Goal: Transaction & Acquisition: Obtain resource

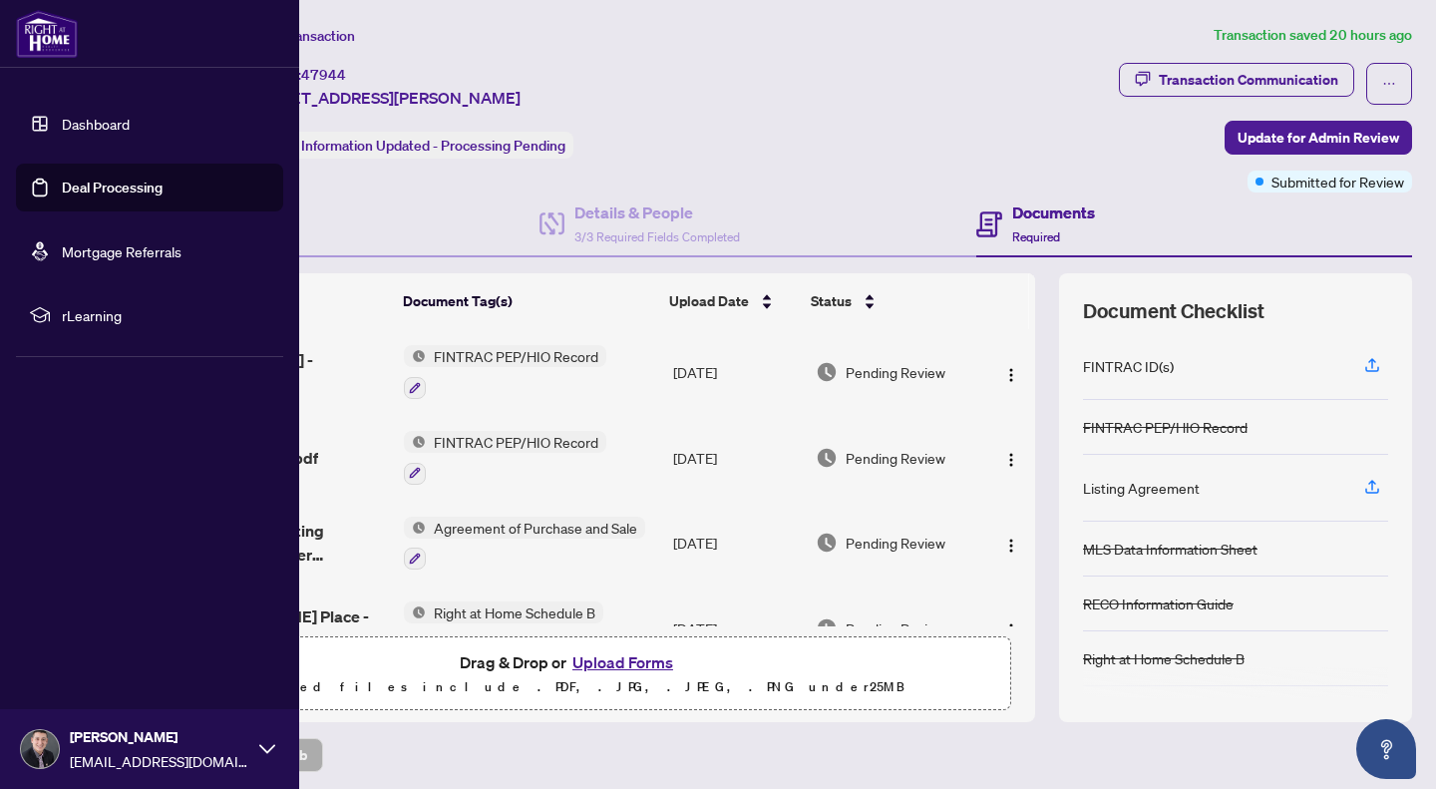
click at [63, 123] on link "Dashboard" at bounding box center [96, 124] width 68 height 18
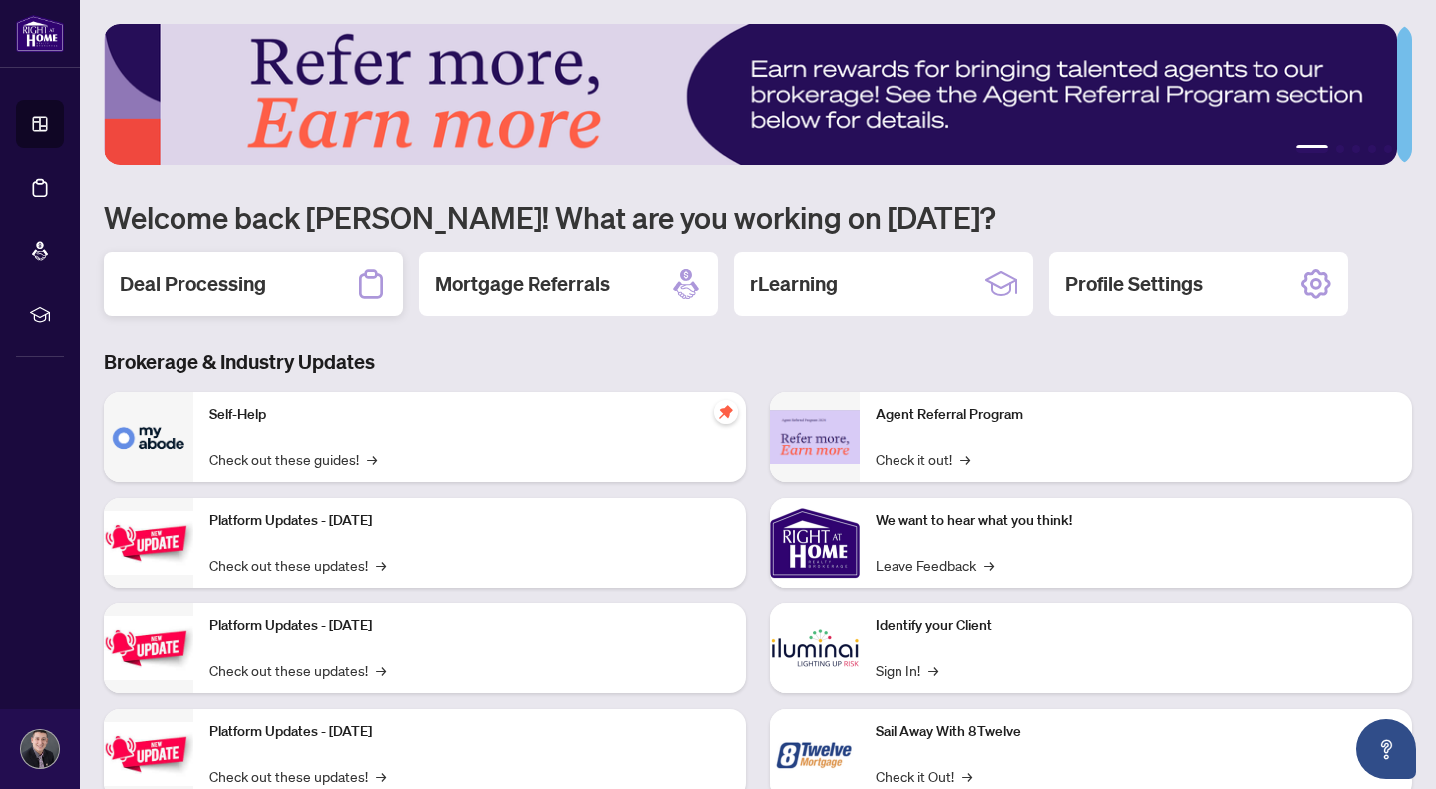
click at [283, 276] on div "Deal Processing" at bounding box center [253, 284] width 299 height 64
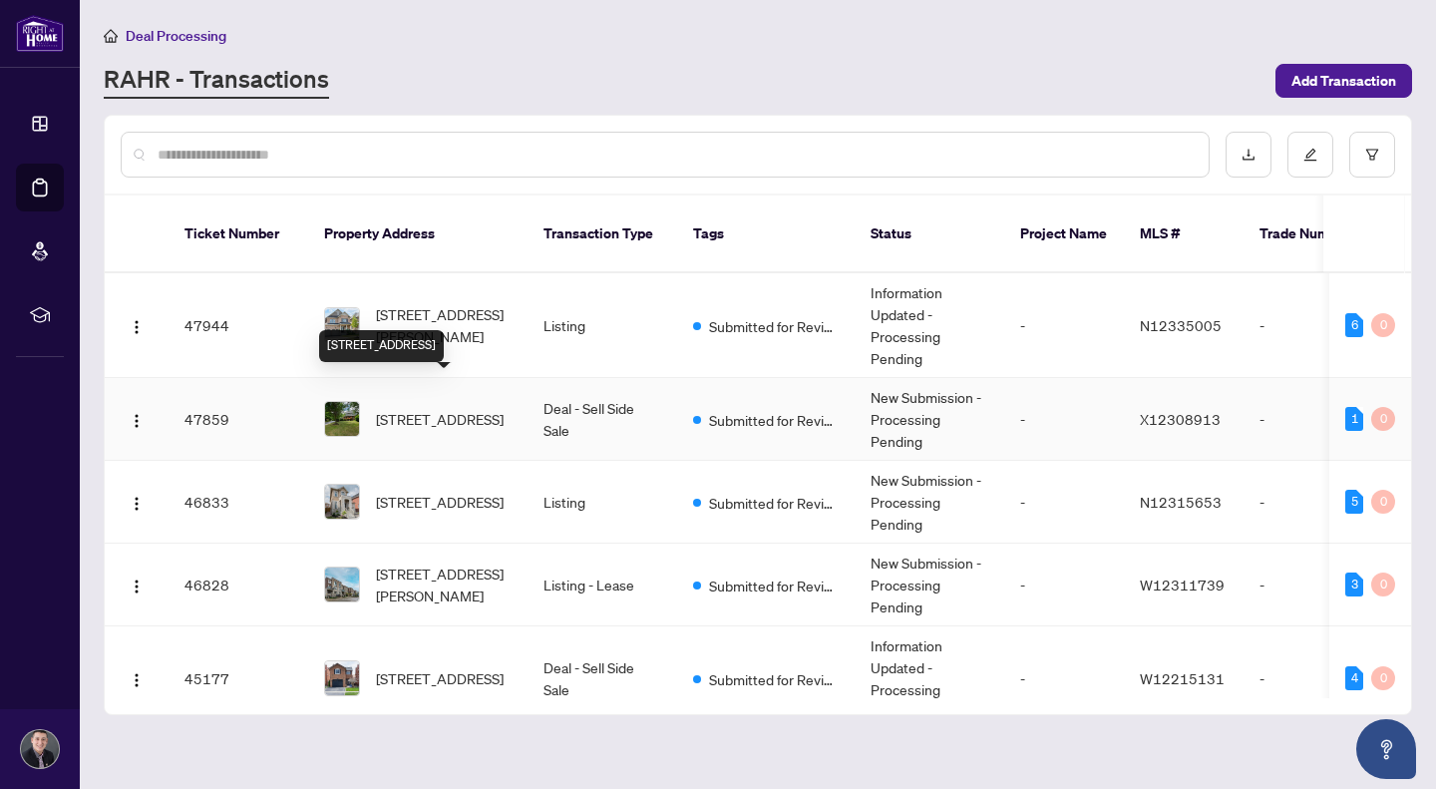
drag, startPoint x: 428, startPoint y: 386, endPoint x: 407, endPoint y: 392, distance: 21.8
click at [407, 408] on span "[STREET_ADDRESS]" at bounding box center [440, 419] width 128 height 22
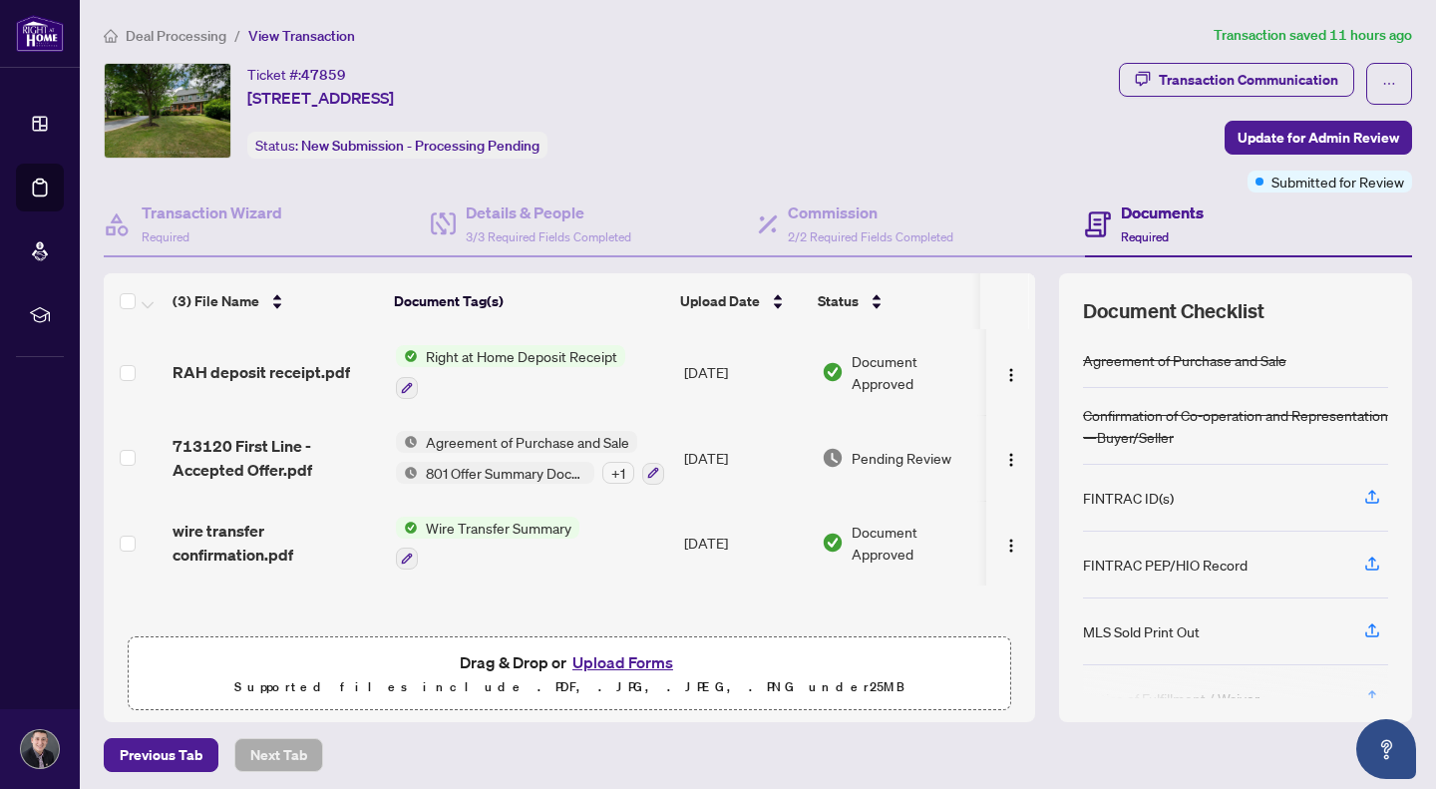
click at [467, 348] on span "Right at Home Deposit Receipt" at bounding box center [521, 356] width 207 height 22
click at [283, 350] on td "RAH deposit receipt.pdf" at bounding box center [276, 372] width 223 height 86
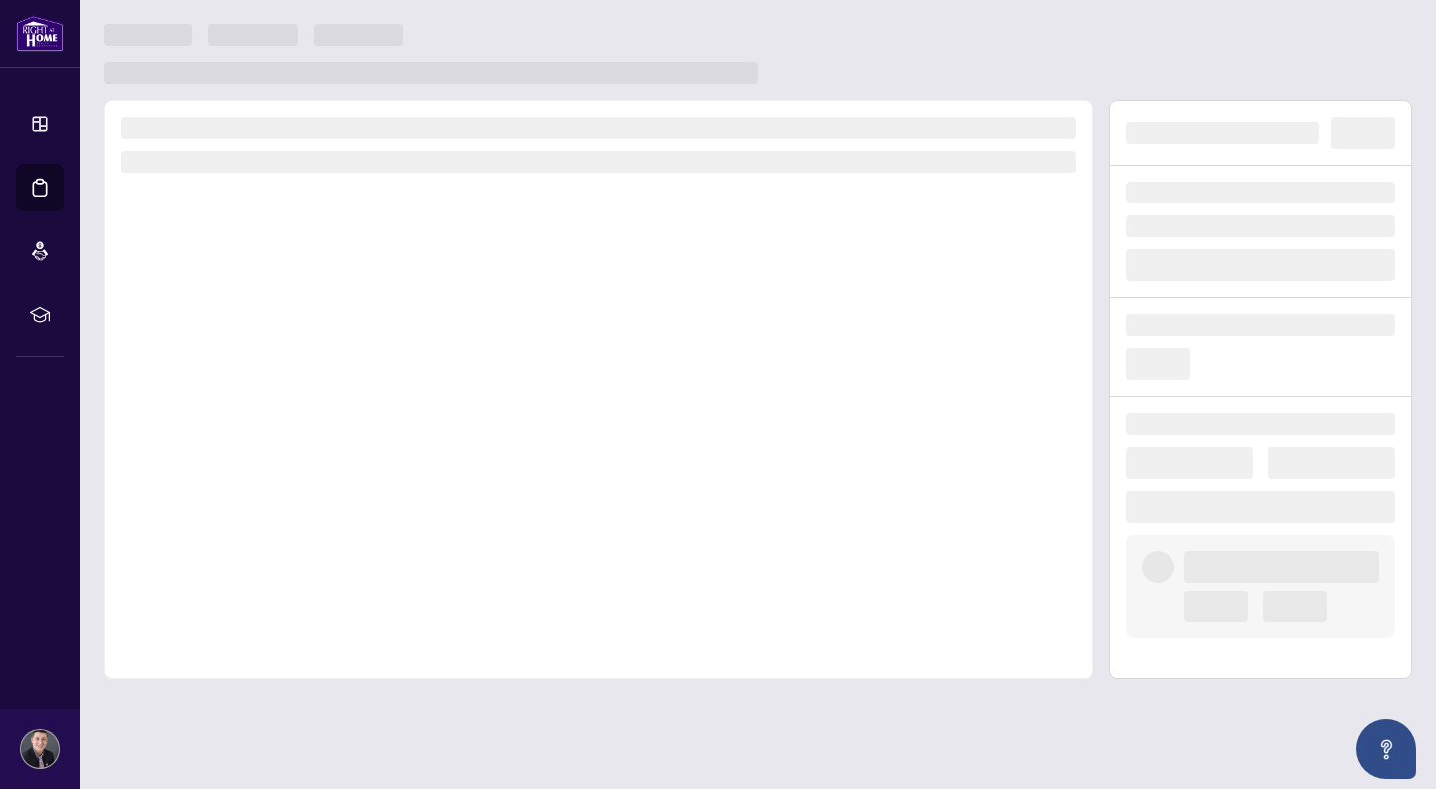
click at [277, 359] on div at bounding box center [598, 389] width 989 height 579
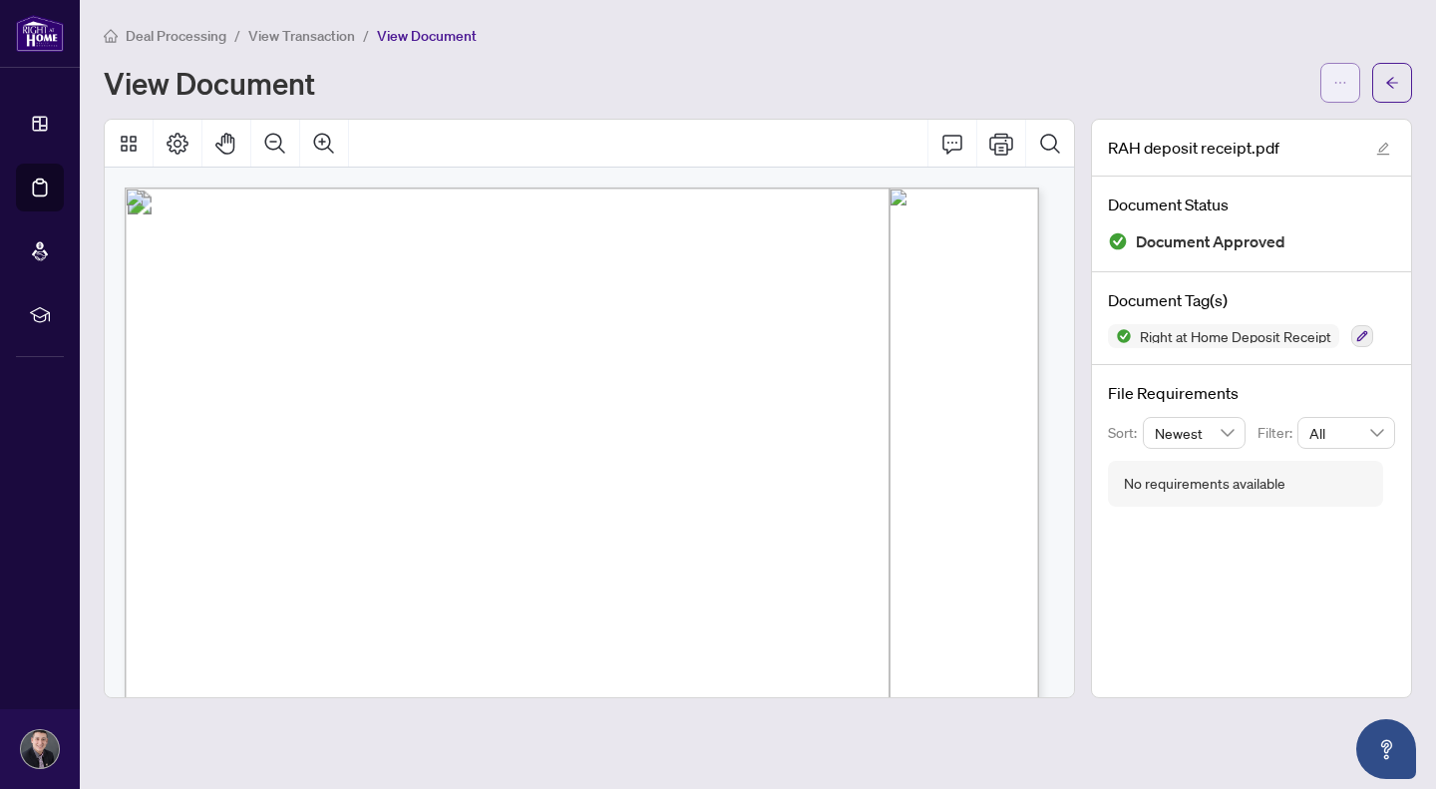
click at [1349, 74] on button "button" at bounding box center [1340, 83] width 40 height 40
click at [1251, 124] on span "Download" at bounding box center [1269, 126] width 152 height 22
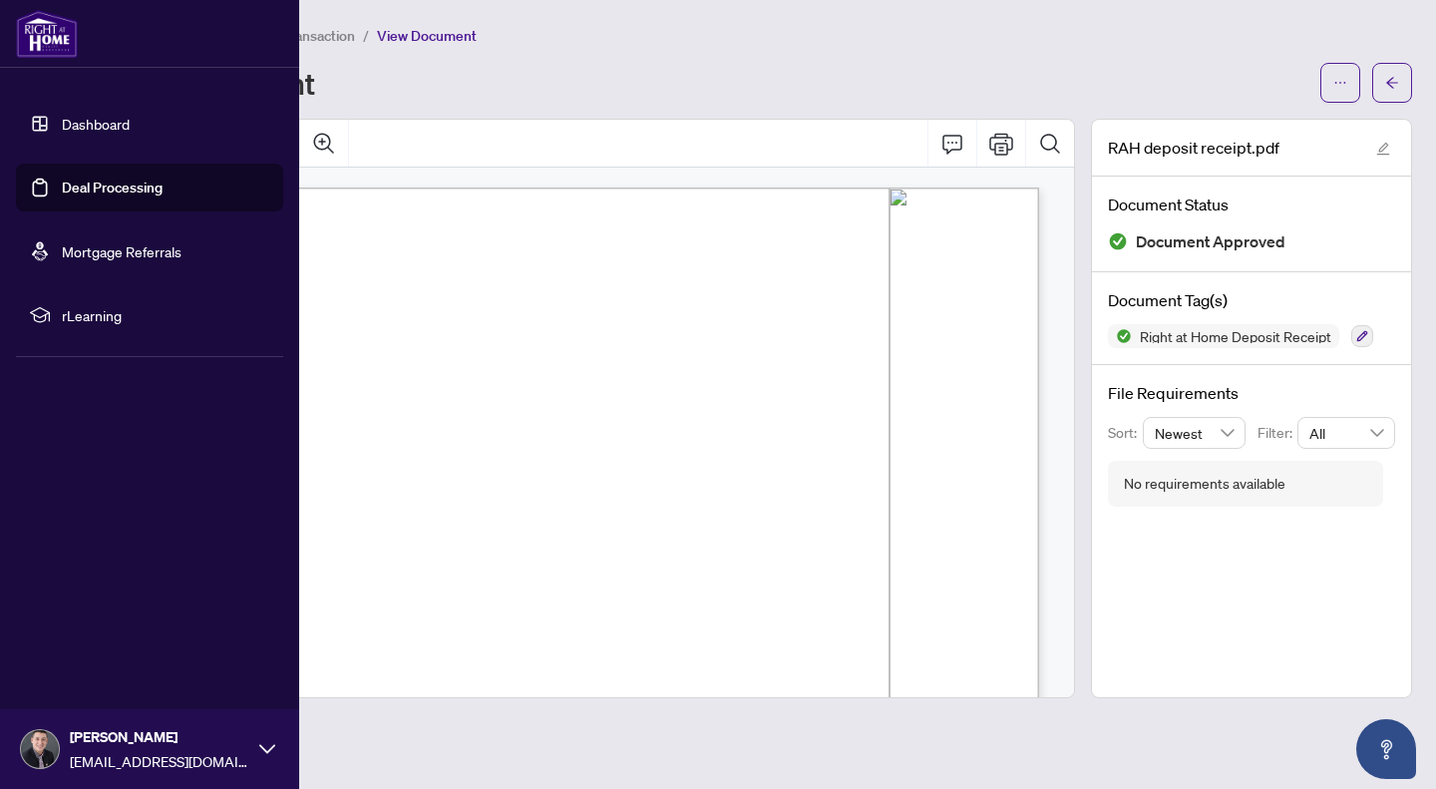
click at [63, 132] on link "Dashboard" at bounding box center [96, 124] width 68 height 18
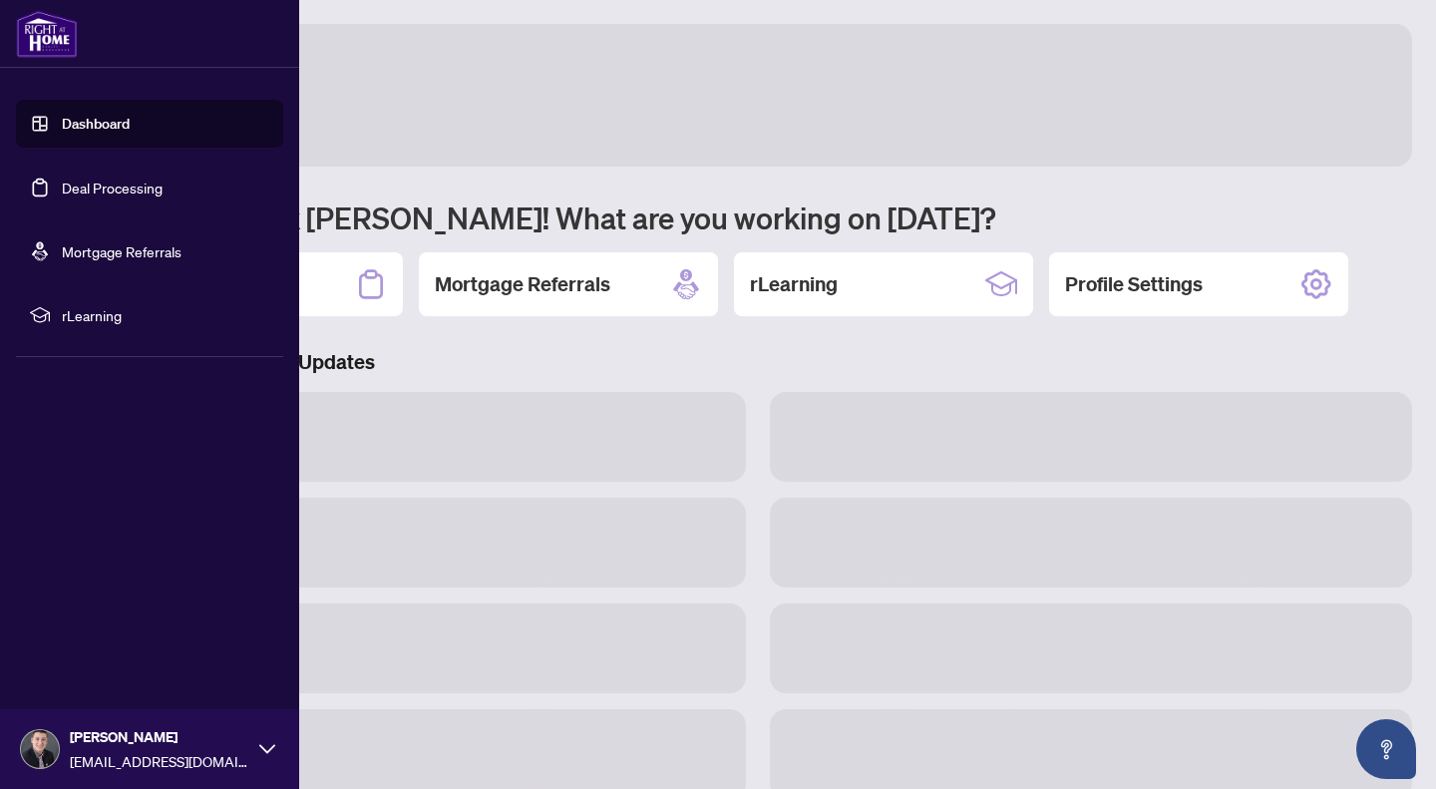
click at [88, 122] on link "Dashboard" at bounding box center [96, 124] width 68 height 18
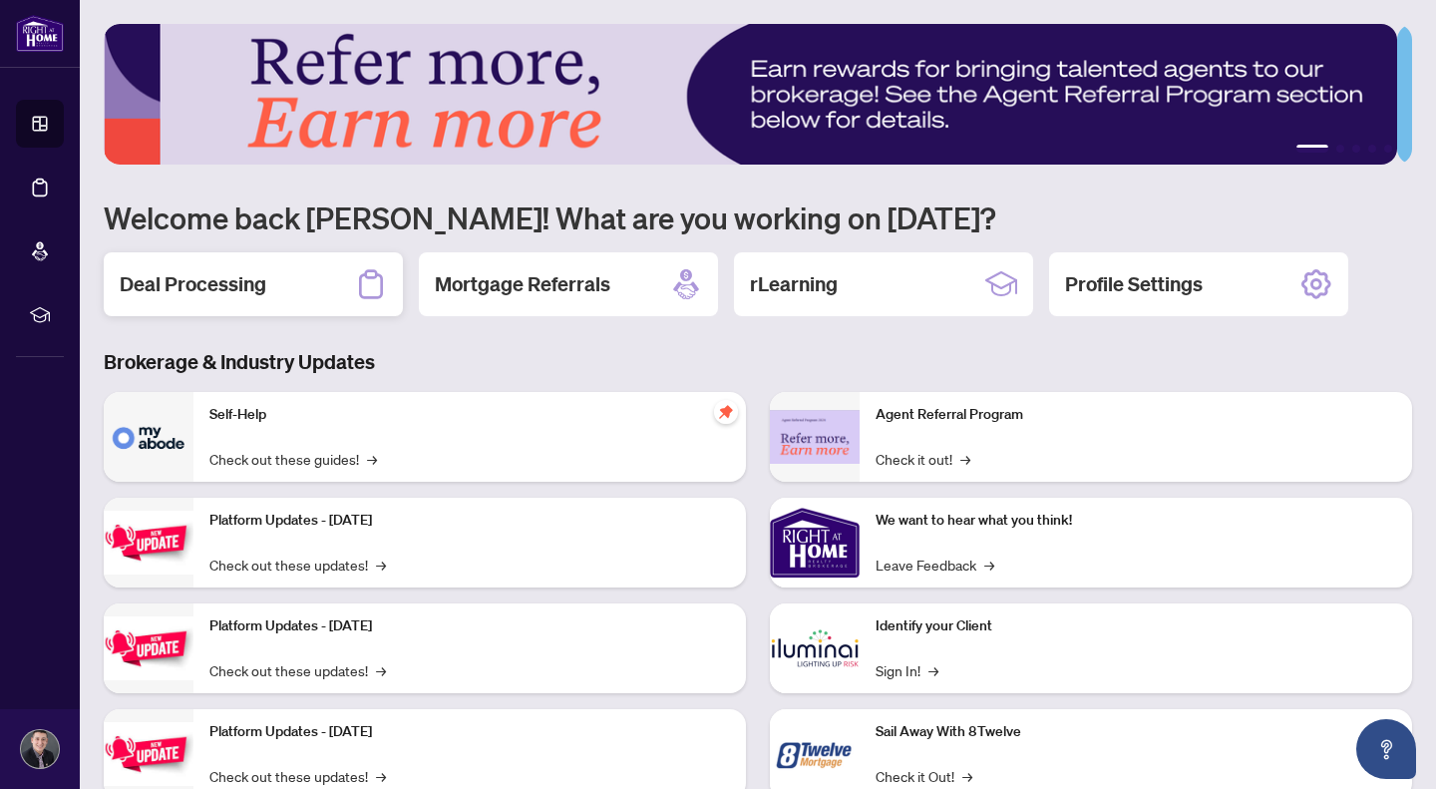
click at [191, 264] on div "Deal Processing" at bounding box center [253, 284] width 299 height 64
